Goal: Task Accomplishment & Management: Use online tool/utility

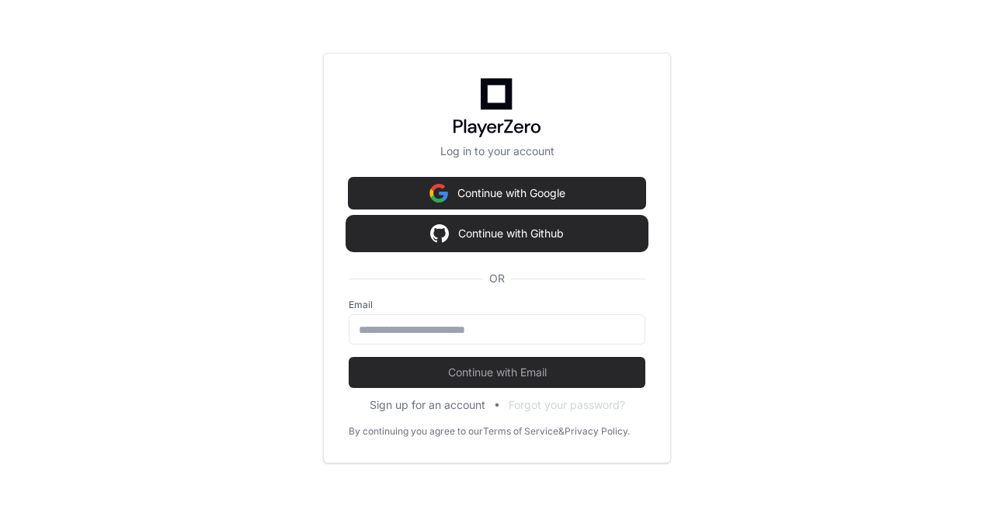
click at [548, 242] on button "Continue with Github" at bounding box center [497, 233] width 297 height 31
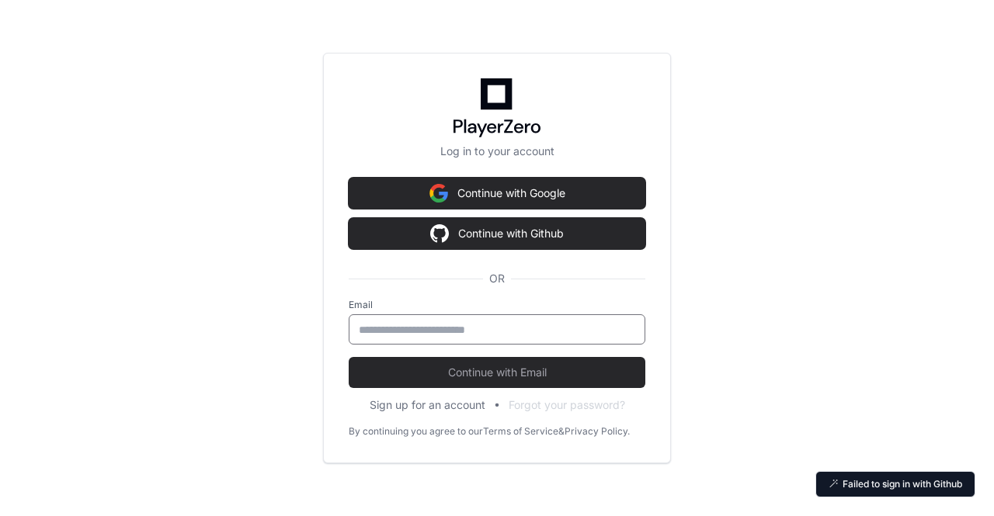
click at [528, 330] on input "email" at bounding box center [497, 330] width 276 height 16
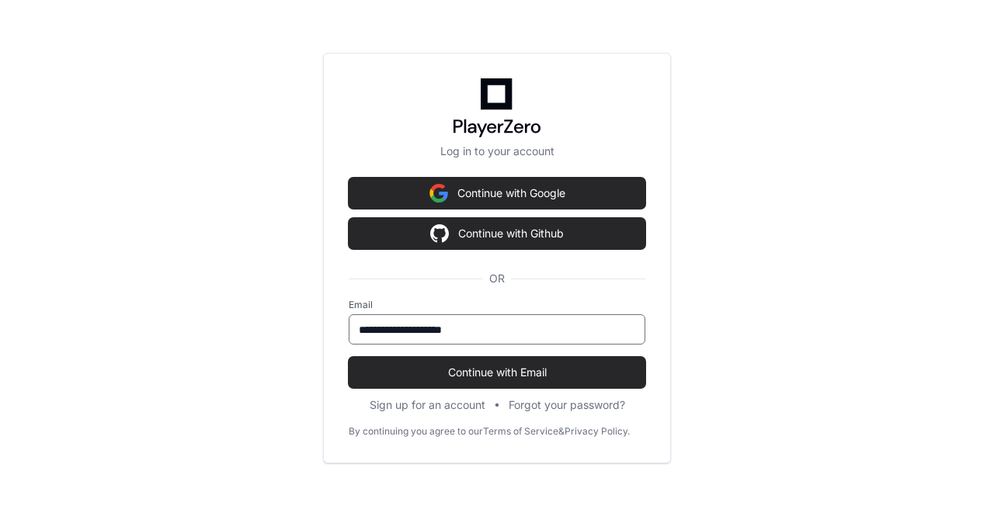
type input "**********"
click at [349, 357] on button "Continue with Email" at bounding box center [497, 372] width 297 height 31
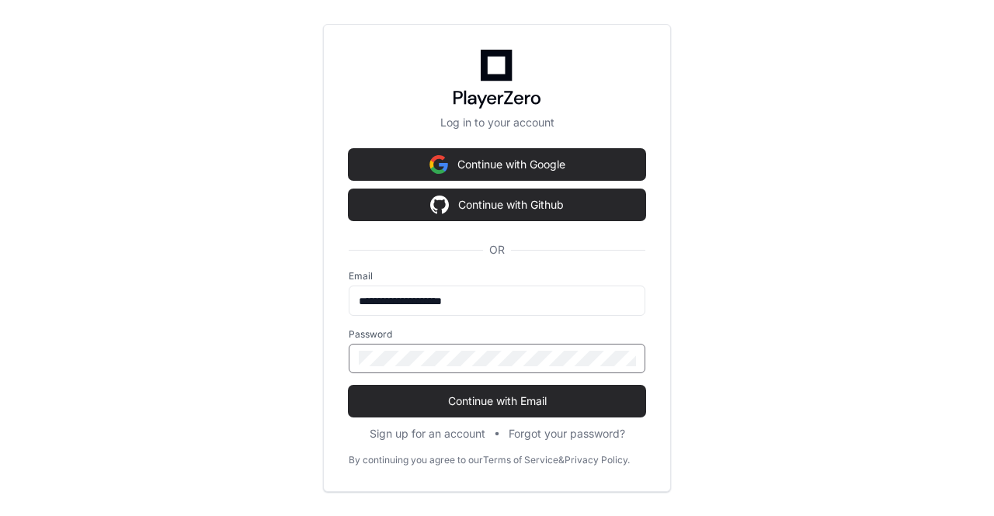
click at [349, 386] on button "Continue with Email" at bounding box center [497, 401] width 297 height 31
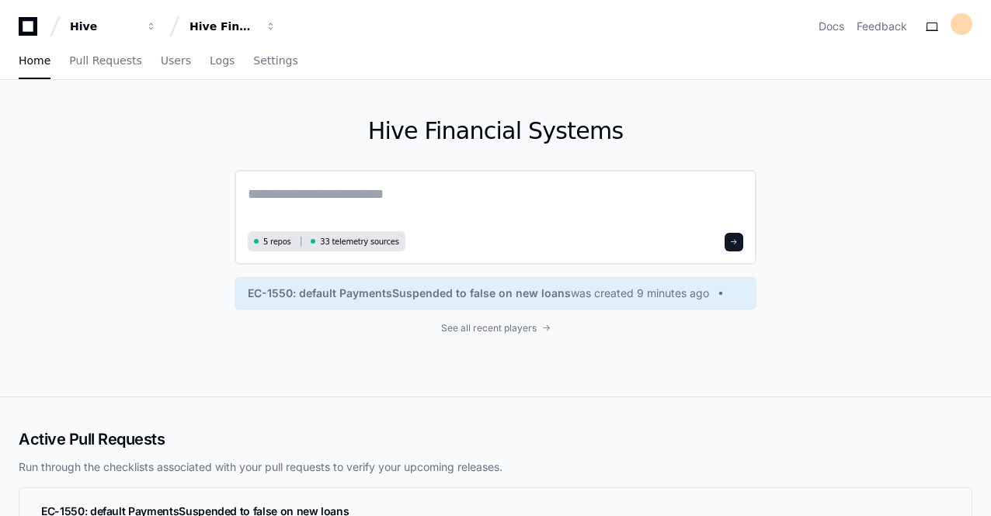
click at [280, 238] on span "5 repos" at bounding box center [277, 242] width 28 height 12
click at [109, 71] on link "Pull Requests" at bounding box center [105, 61] width 72 height 36
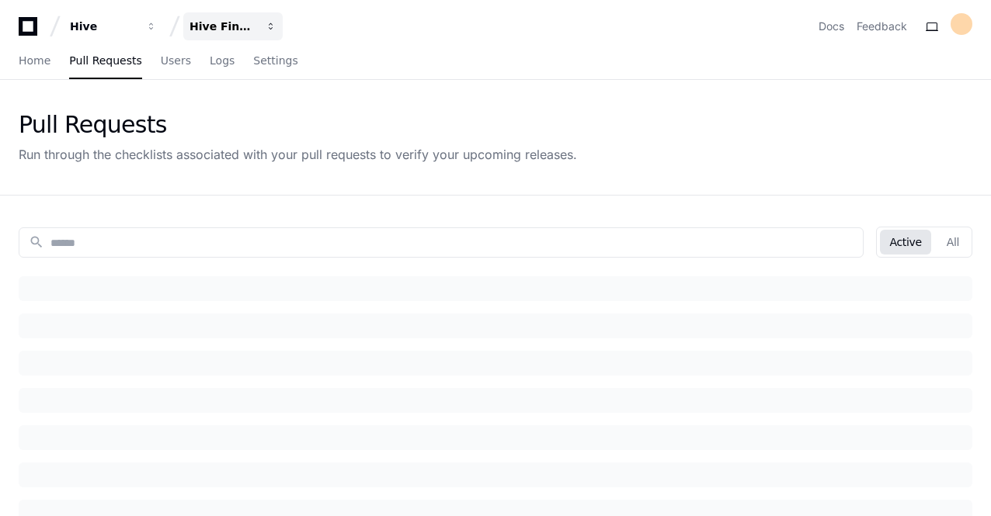
click at [137, 32] on div "Hive Financial Systems" at bounding box center [103, 27] width 67 height 16
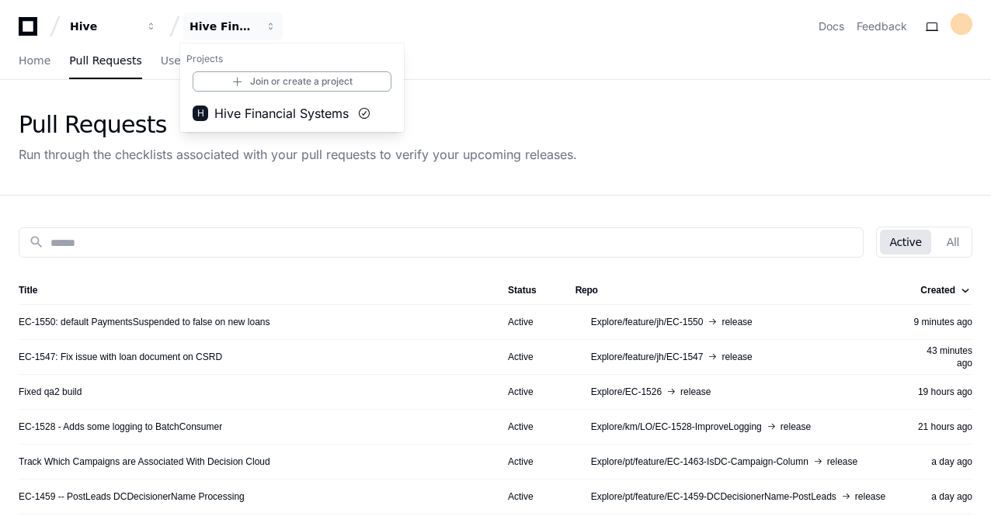
click at [224, 189] on div "Pull Requests Run through the checklists associated with your pull requests to …" at bounding box center [495, 137] width 991 height 115
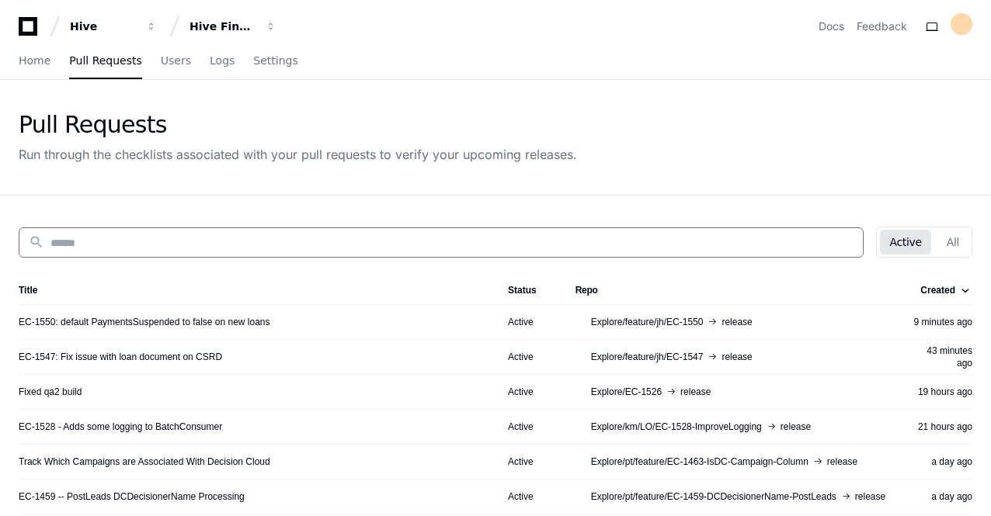
click at [255, 248] on input at bounding box center [451, 243] width 803 height 16
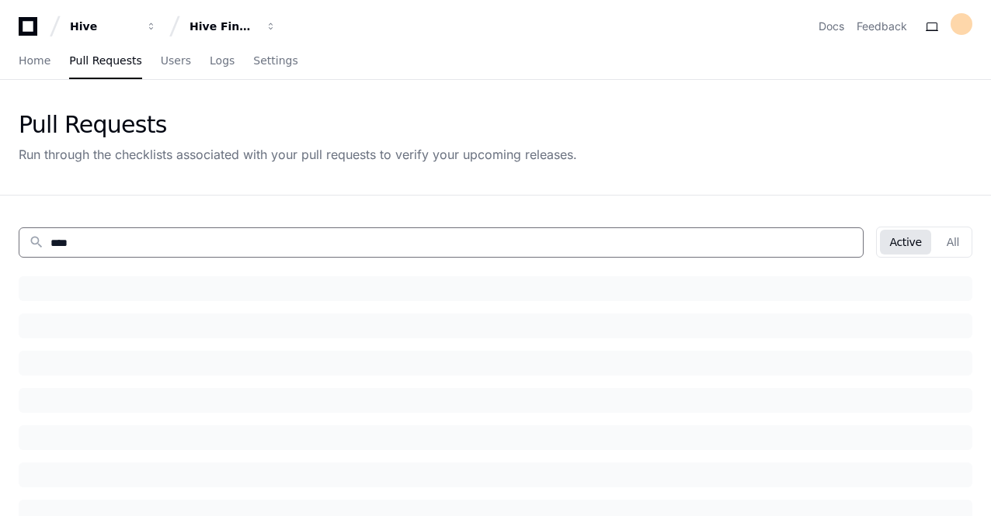
type input "*****"
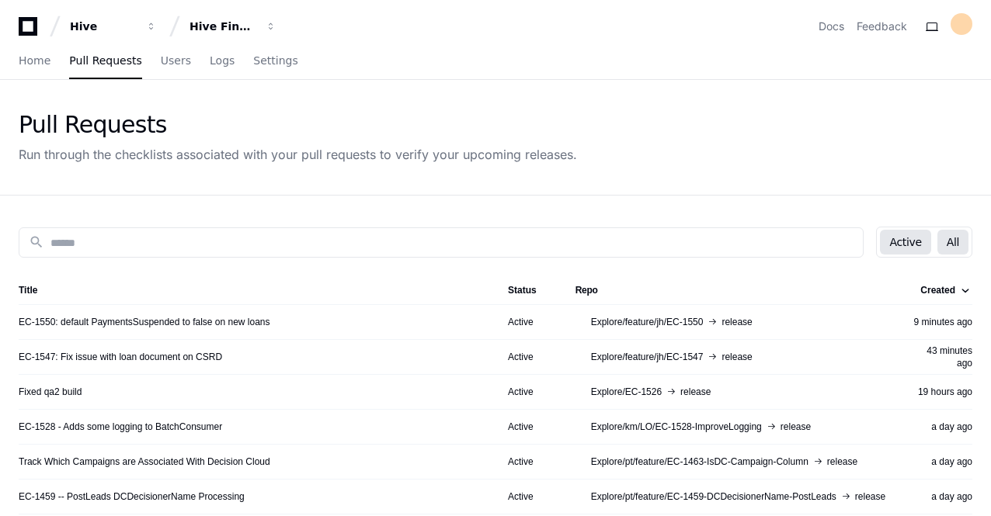
click at [957, 253] on button "All" at bounding box center [952, 242] width 31 height 25
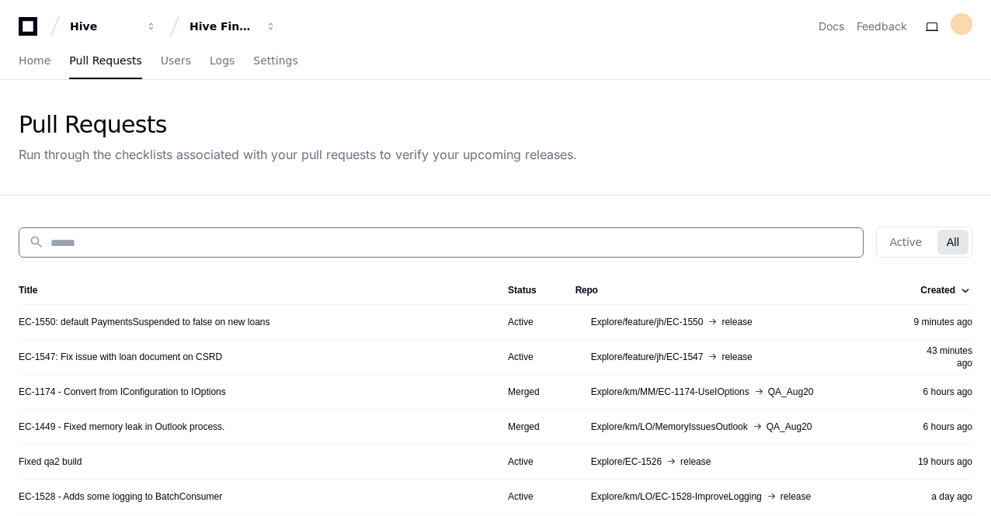
click at [669, 243] on input at bounding box center [451, 243] width 803 height 16
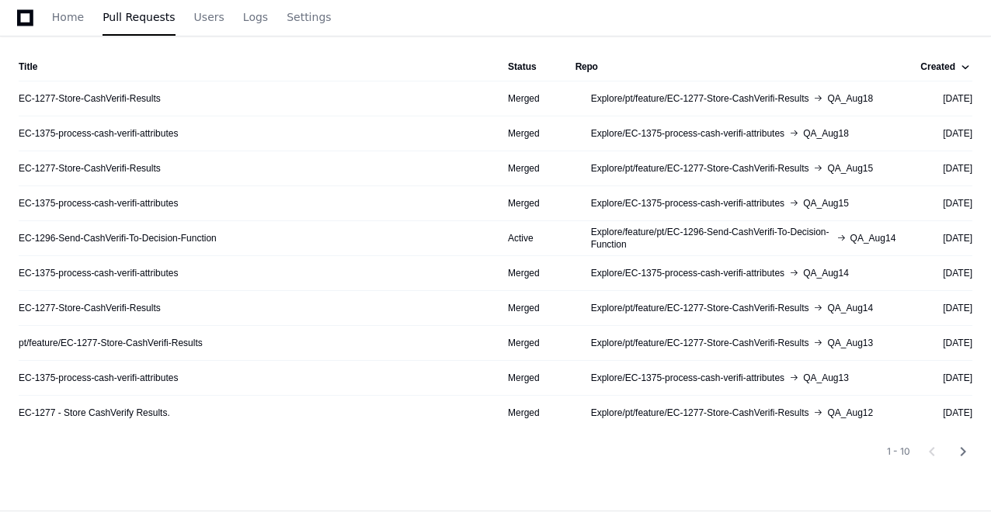
scroll to position [308, 0]
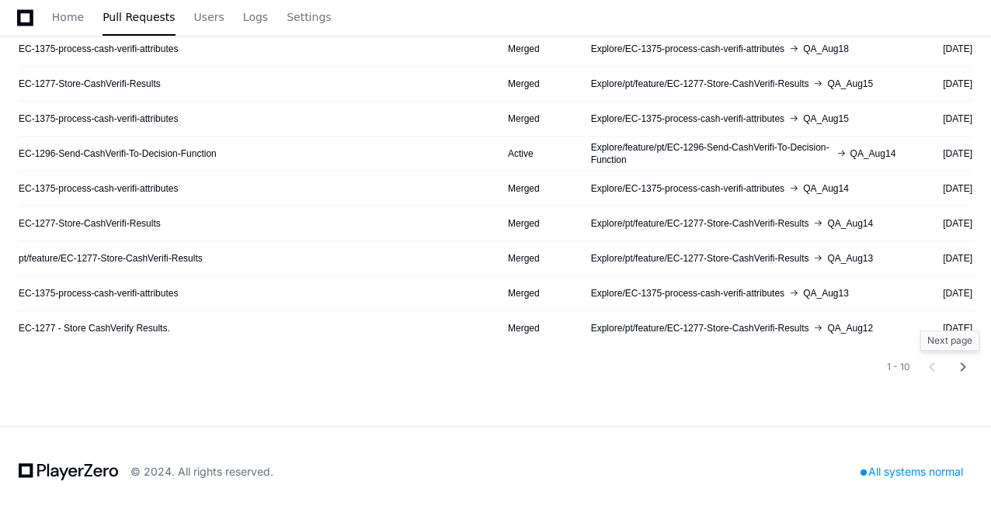
type input "****"
click at [966, 367] on mat-icon "chevron_right" at bounding box center [963, 367] width 19 height 19
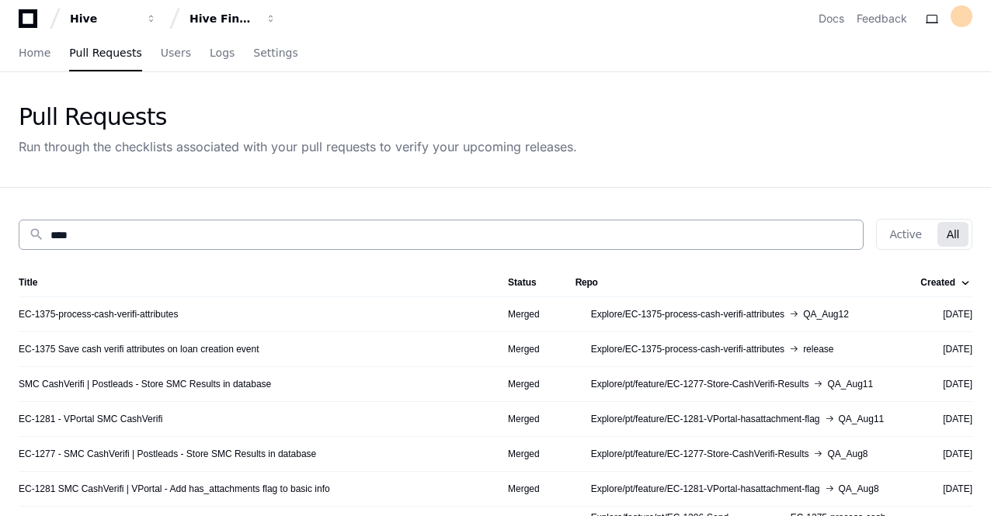
scroll to position [0, 0]
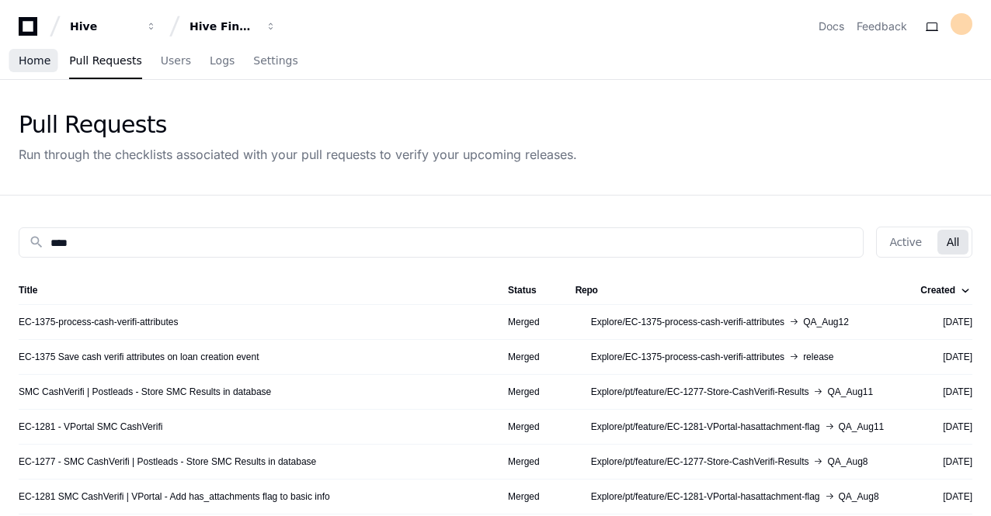
click at [34, 64] on span "Home" at bounding box center [35, 60] width 32 height 9
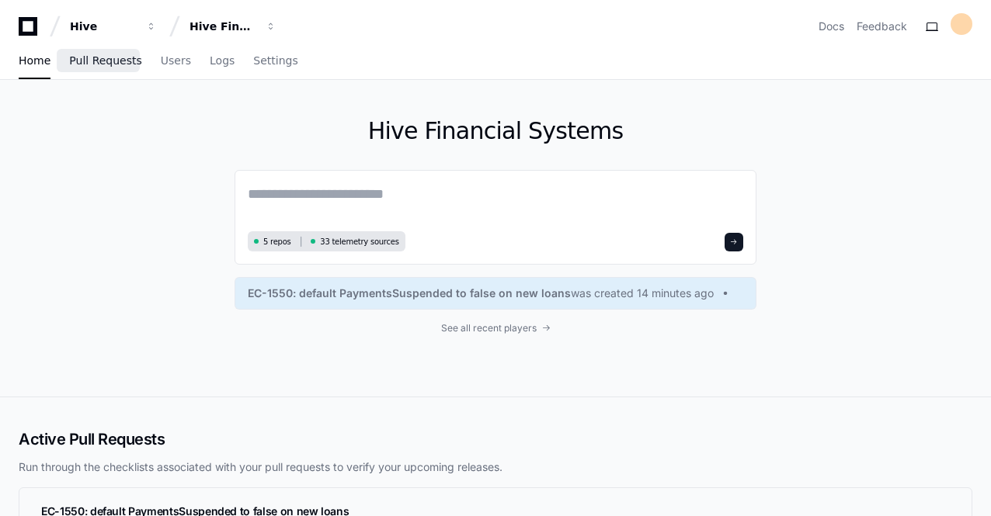
click at [107, 69] on link "Pull Requests" at bounding box center [105, 61] width 72 height 36
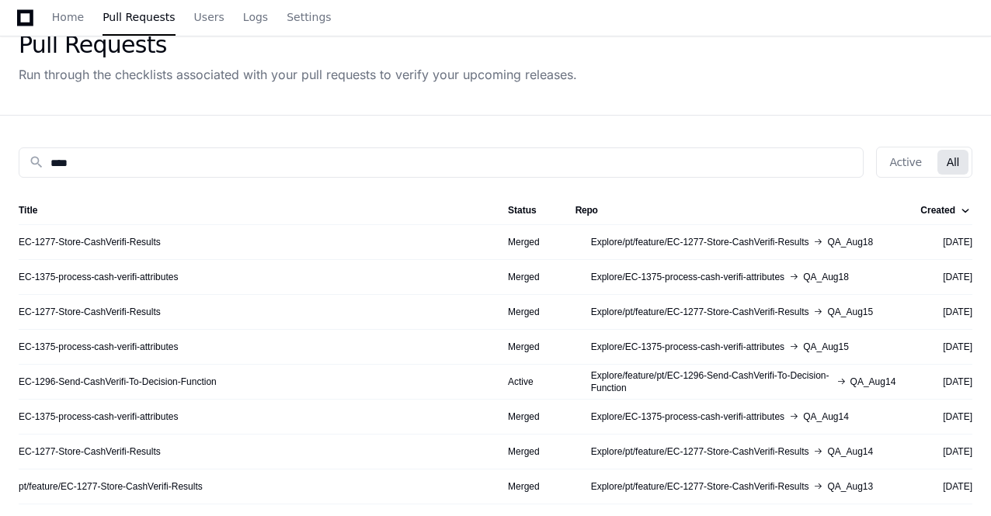
scroll to position [78, 0]
click at [525, 103] on div "Pull Requests Run through the checklists associated with your pull requests to …" at bounding box center [495, 59] width 991 height 115
